Goal: Check status: Check status

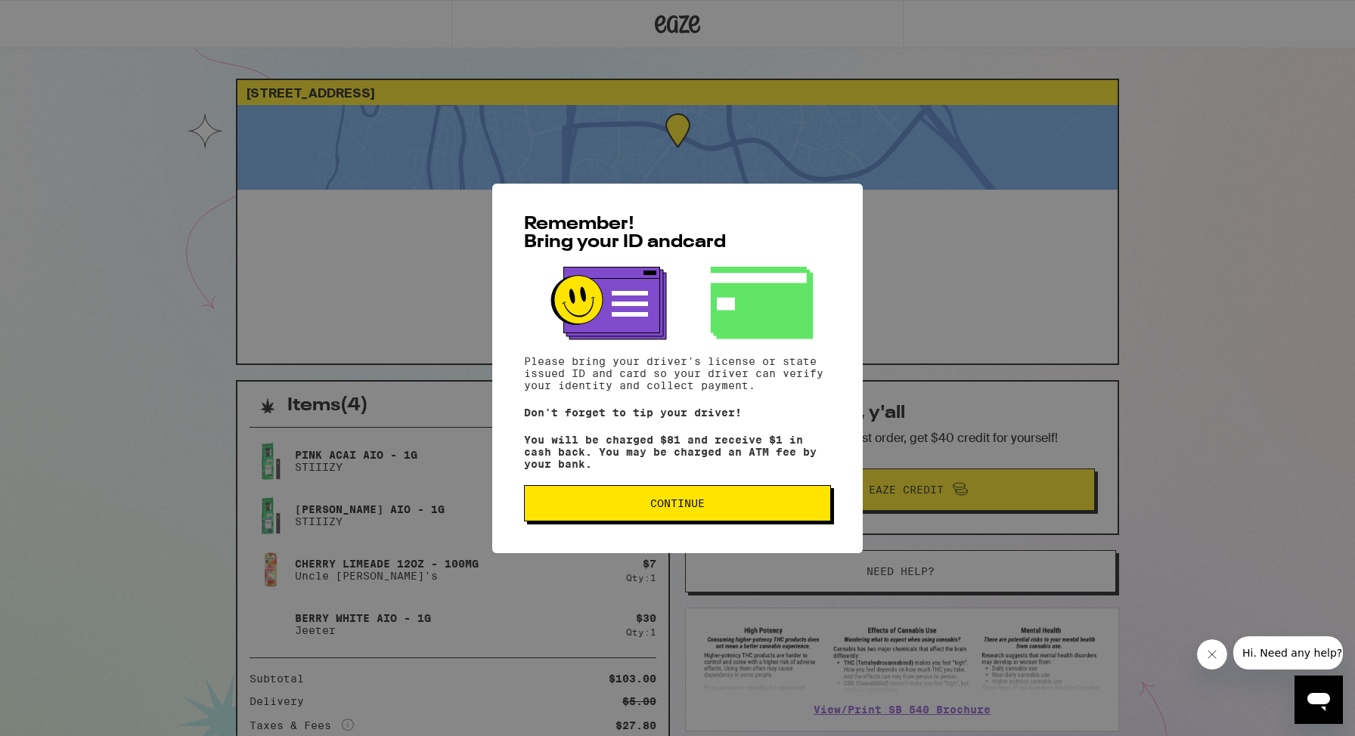
click at [633, 522] on button "Continue" at bounding box center [677, 503] width 307 height 36
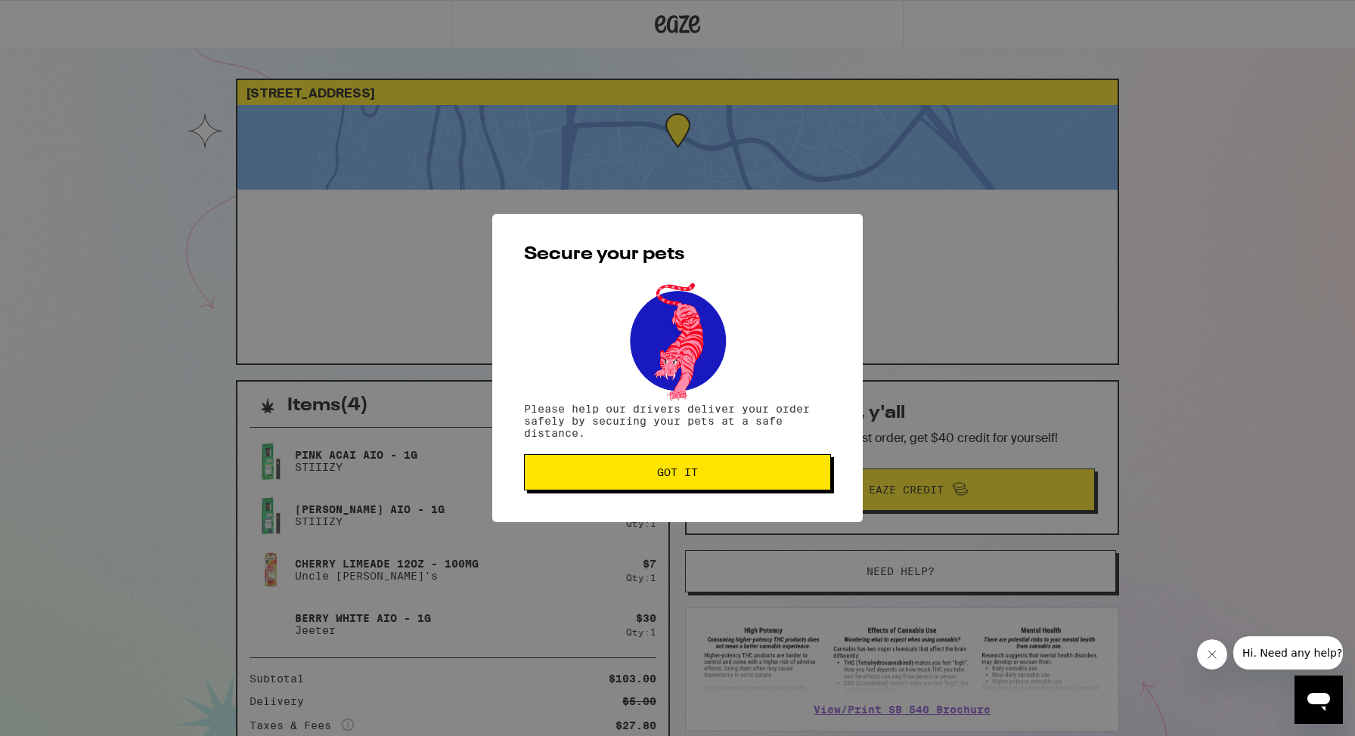
click at [645, 477] on span "Got it" at bounding box center [677, 472] width 281 height 11
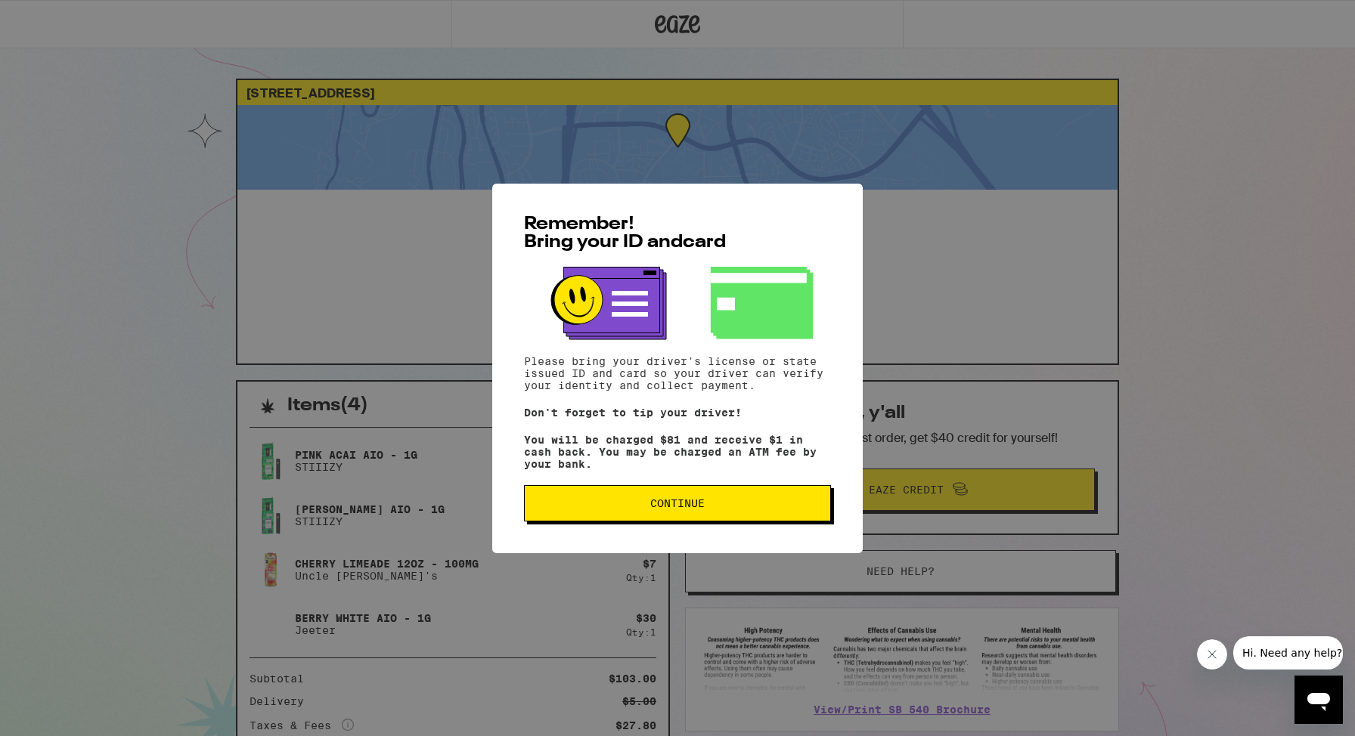
click at [569, 497] on button "Continue" at bounding box center [677, 503] width 307 height 36
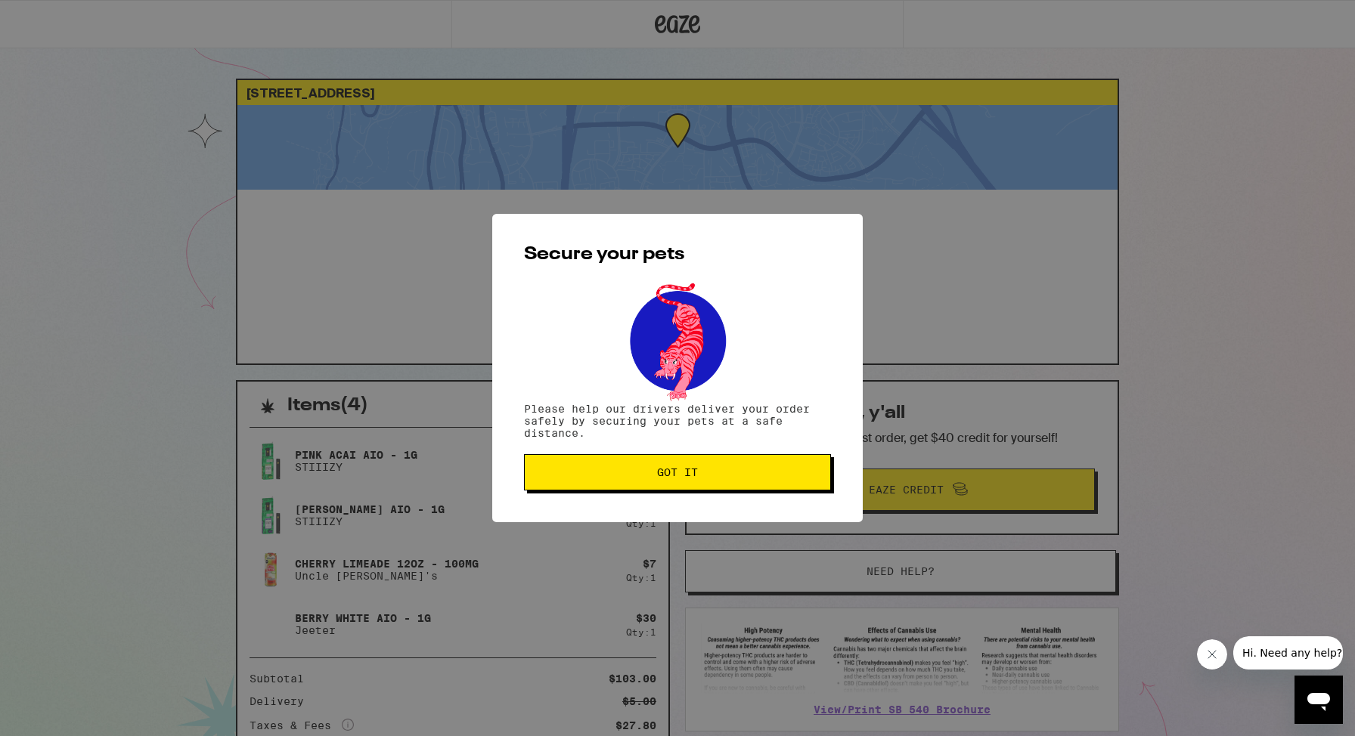
click at [583, 467] on button "Got it" at bounding box center [677, 472] width 307 height 36
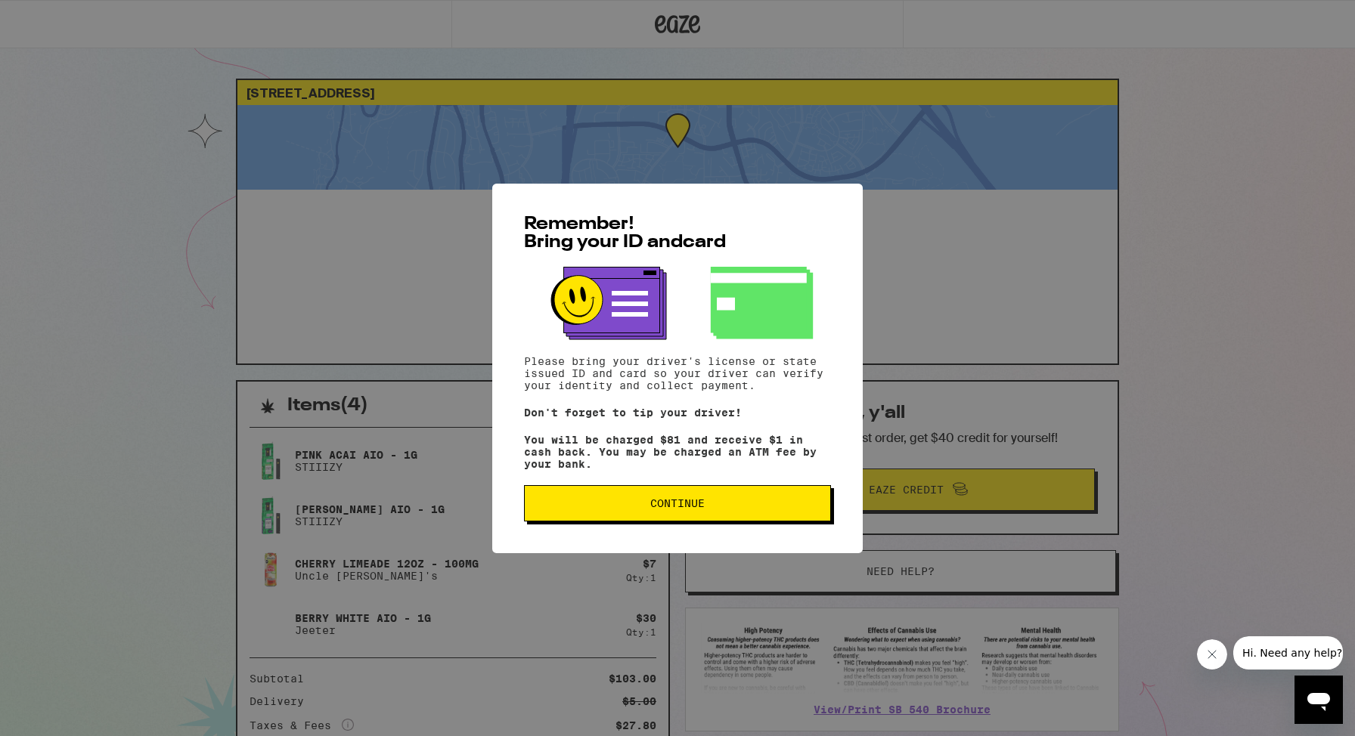
click at [677, 509] on span "Continue" at bounding box center [677, 503] width 54 height 11
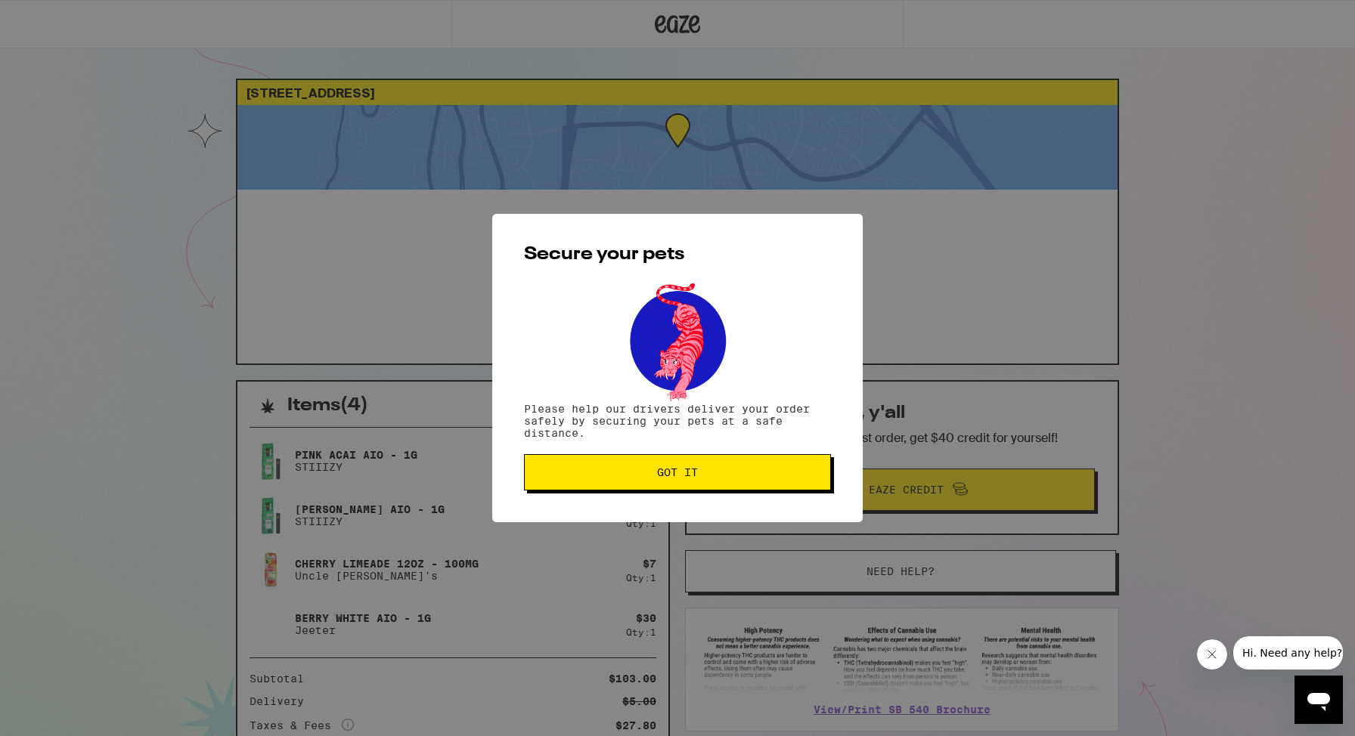
click at [674, 460] on button "Got it" at bounding box center [677, 472] width 307 height 36
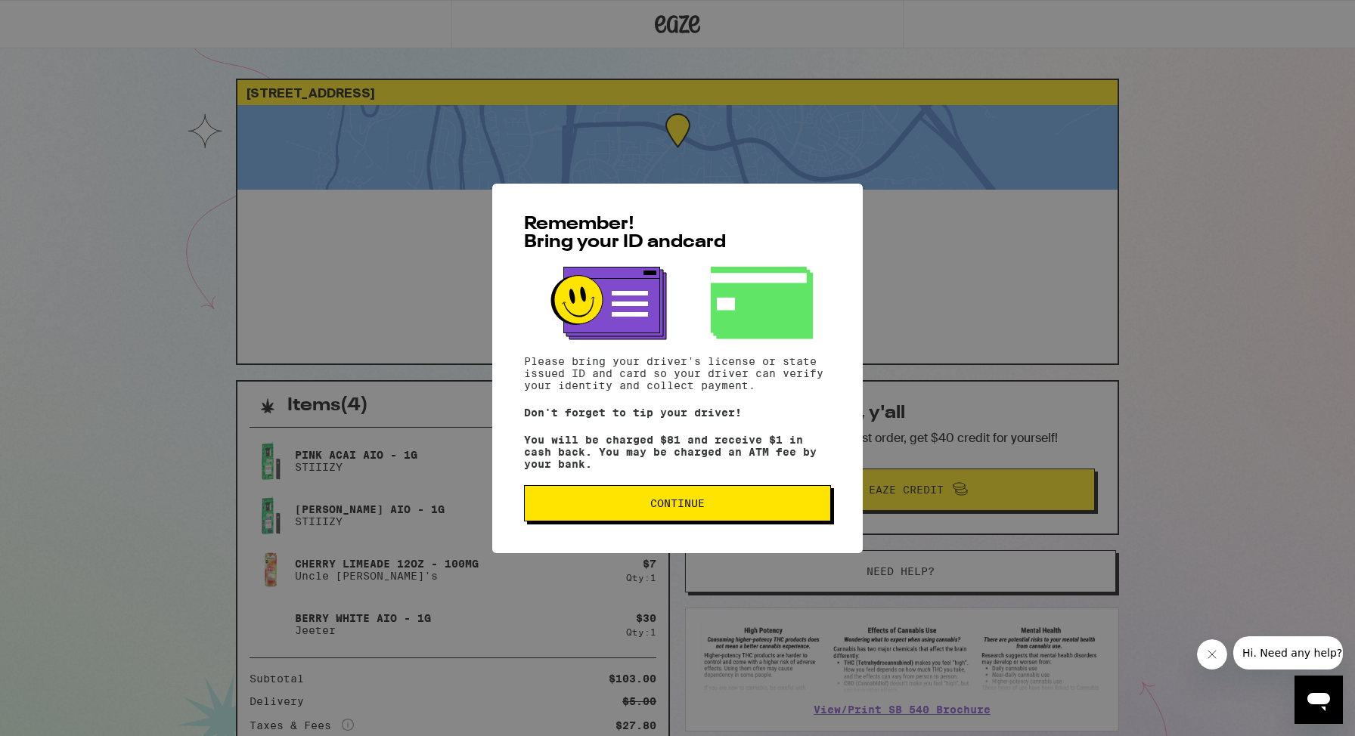
click at [592, 509] on span "Continue" at bounding box center [677, 503] width 281 height 11
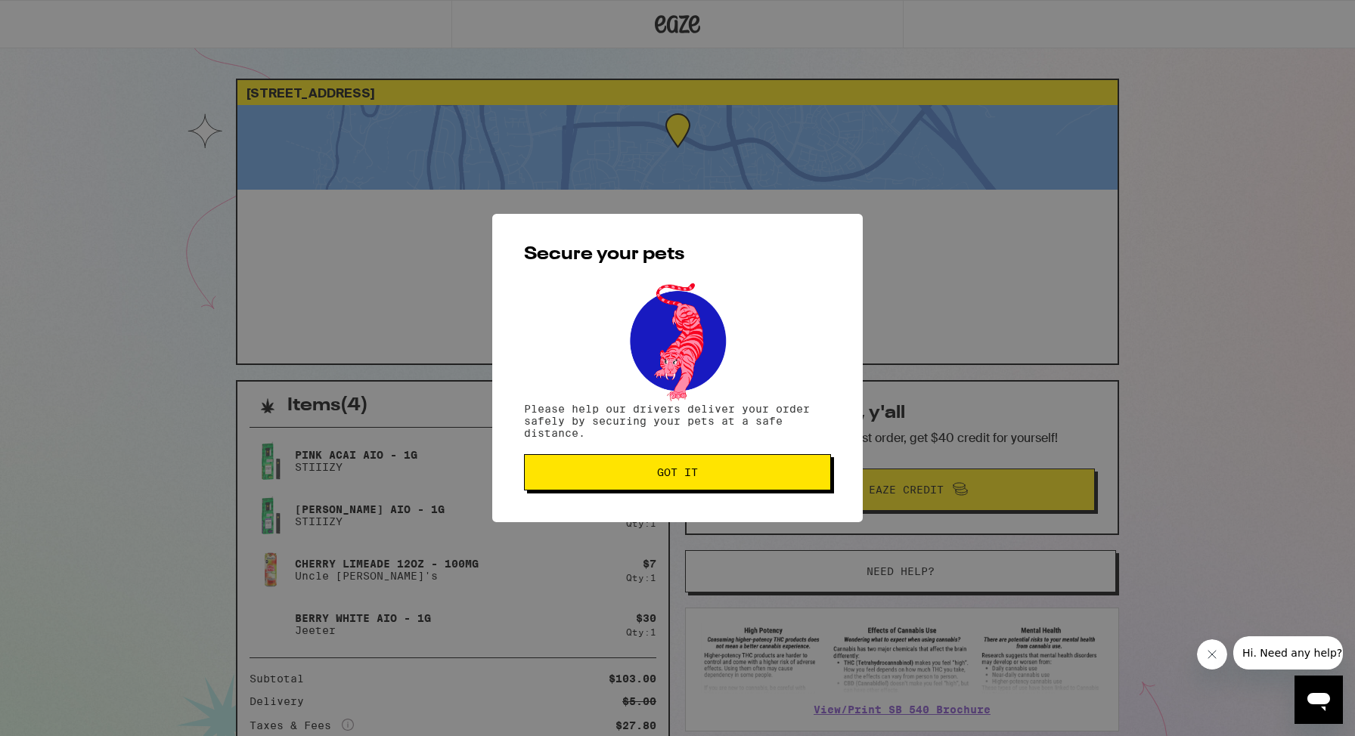
click at [626, 491] on button "Got it" at bounding box center [677, 472] width 307 height 36
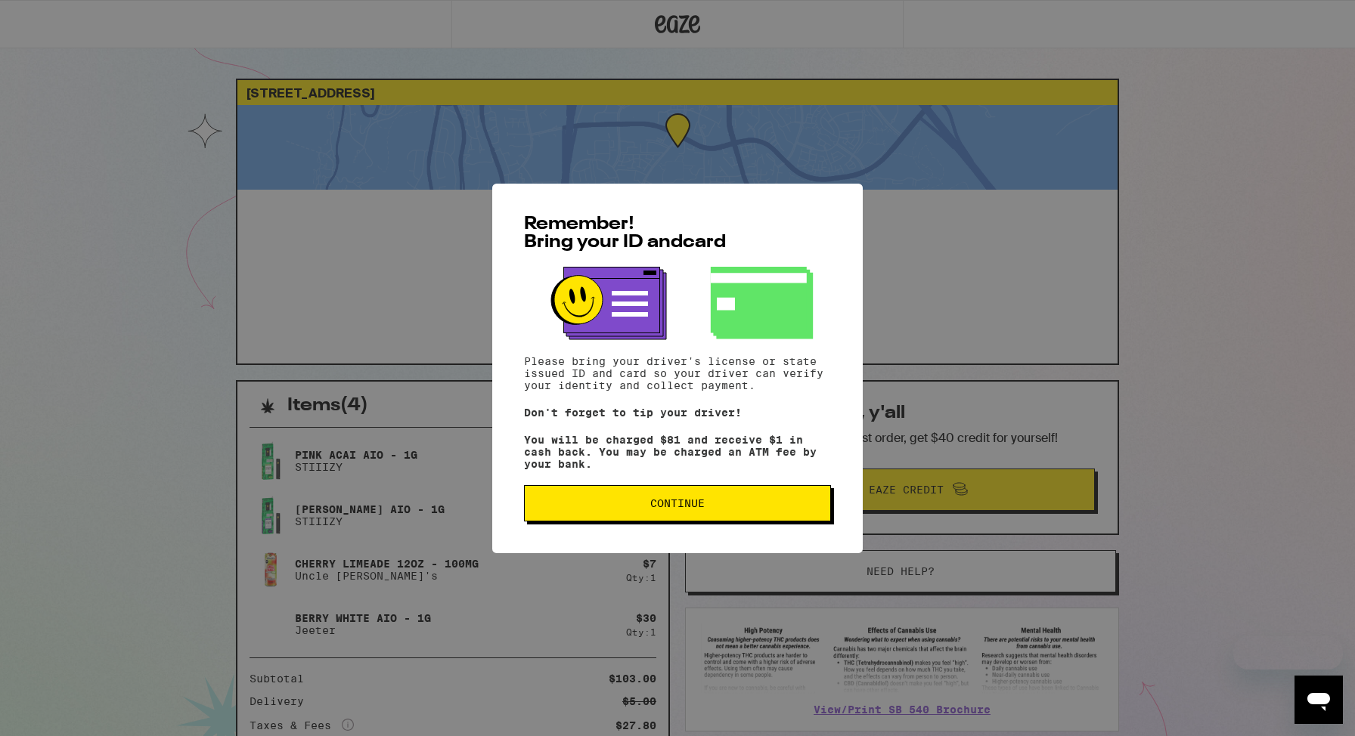
click at [703, 509] on span "Continue" at bounding box center [677, 503] width 54 height 11
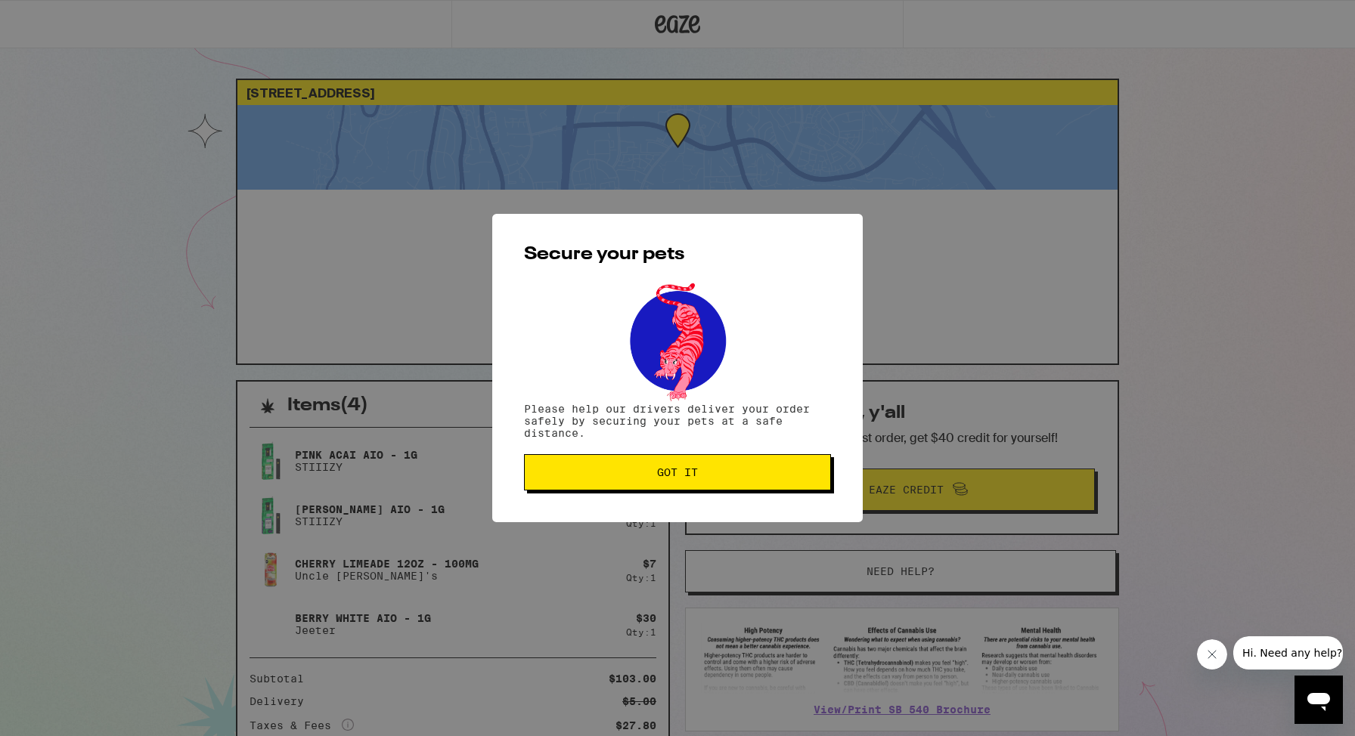
click at [676, 472] on span "Got it" at bounding box center [677, 472] width 41 height 11
